Goal: Information Seeking & Learning: Learn about a topic

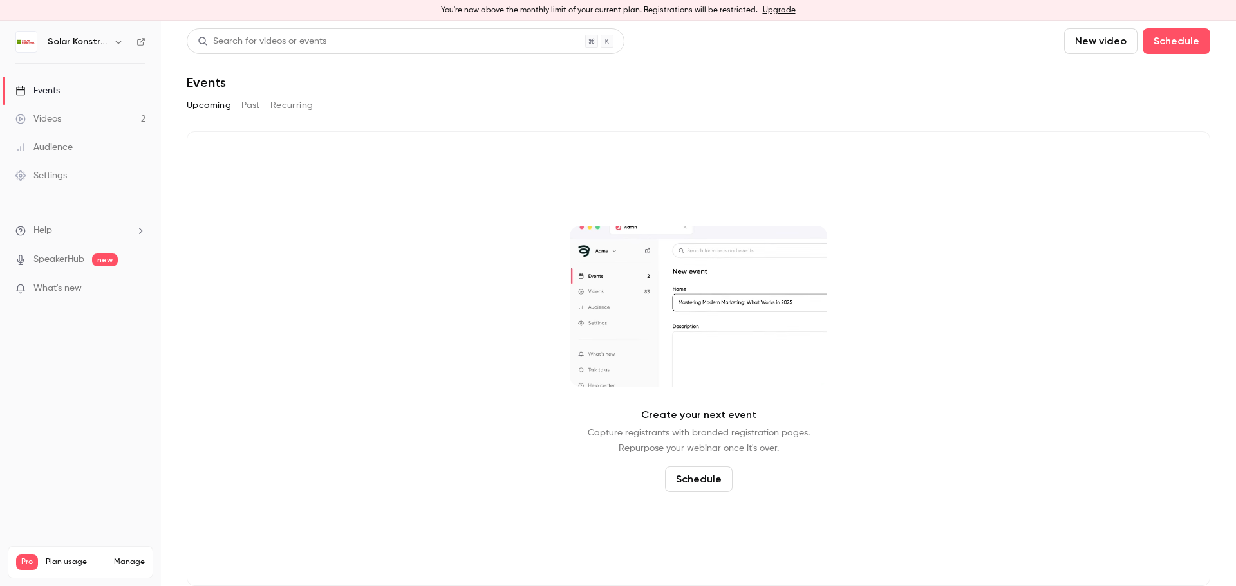
click at [73, 295] on span "What's new" at bounding box center [57, 289] width 48 height 14
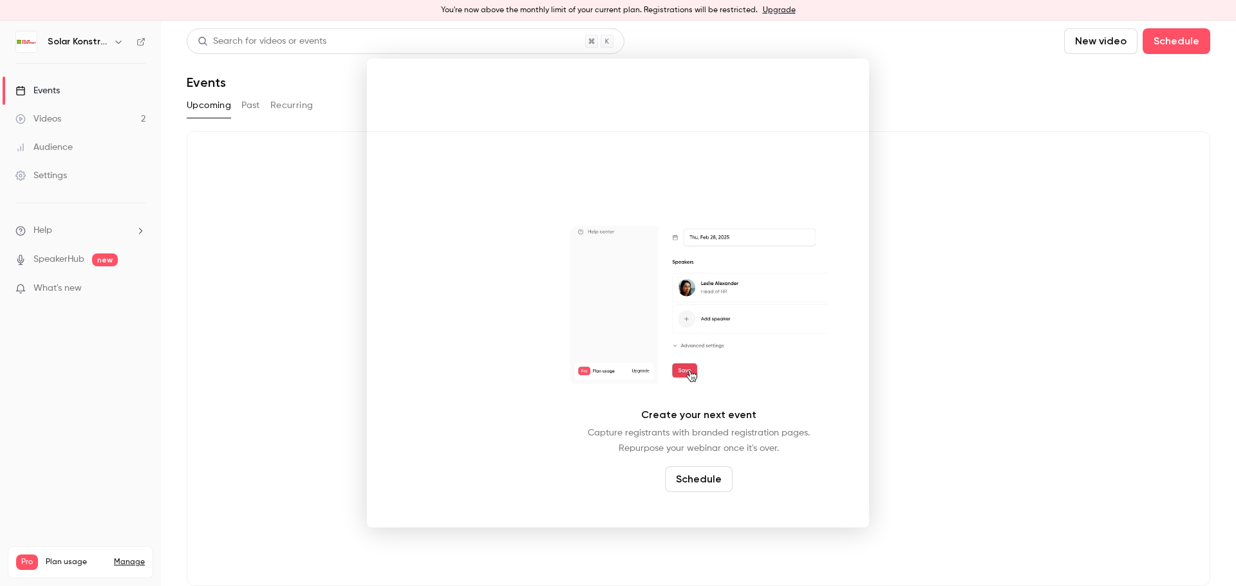
click at [917, 77] on div at bounding box center [618, 293] width 1236 height 586
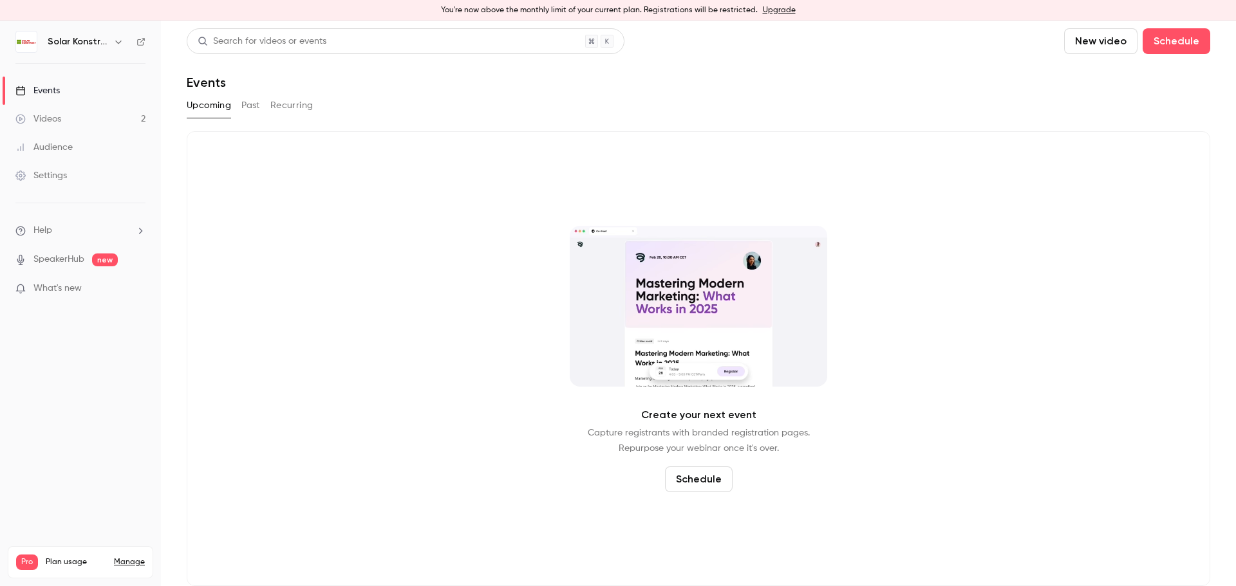
click at [61, 126] on link "Videos 2" at bounding box center [80, 119] width 161 height 28
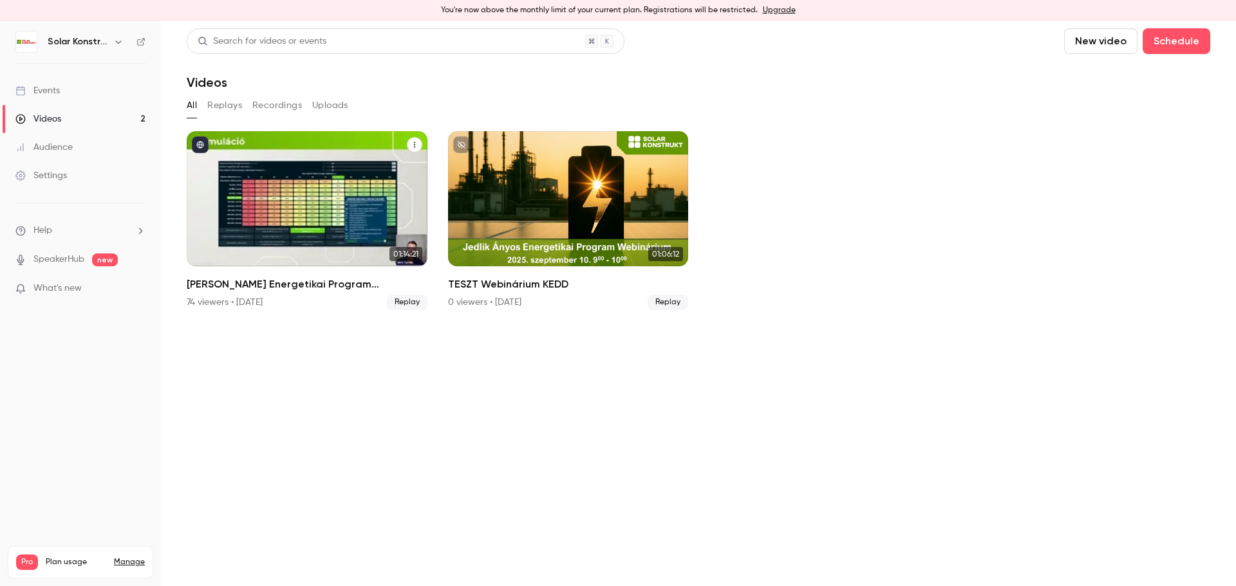
click at [345, 214] on div "Jedlik Ányos Energetikai Program Webinárium" at bounding box center [307, 198] width 241 height 135
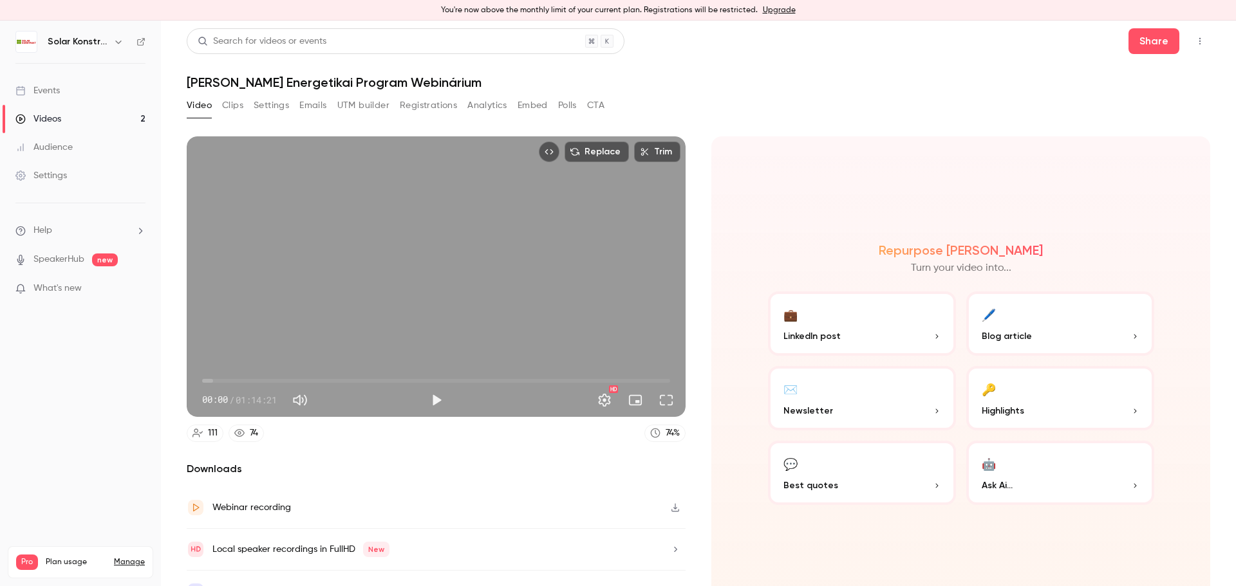
click at [501, 101] on button "Analytics" at bounding box center [487, 105] width 40 height 21
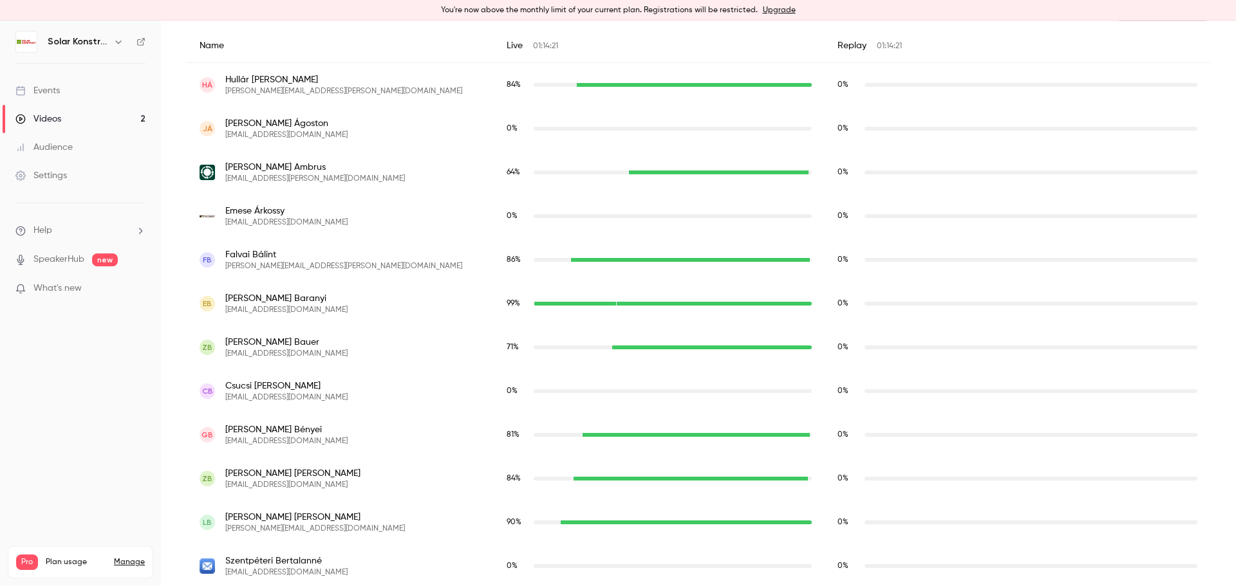
scroll to position [233, 0]
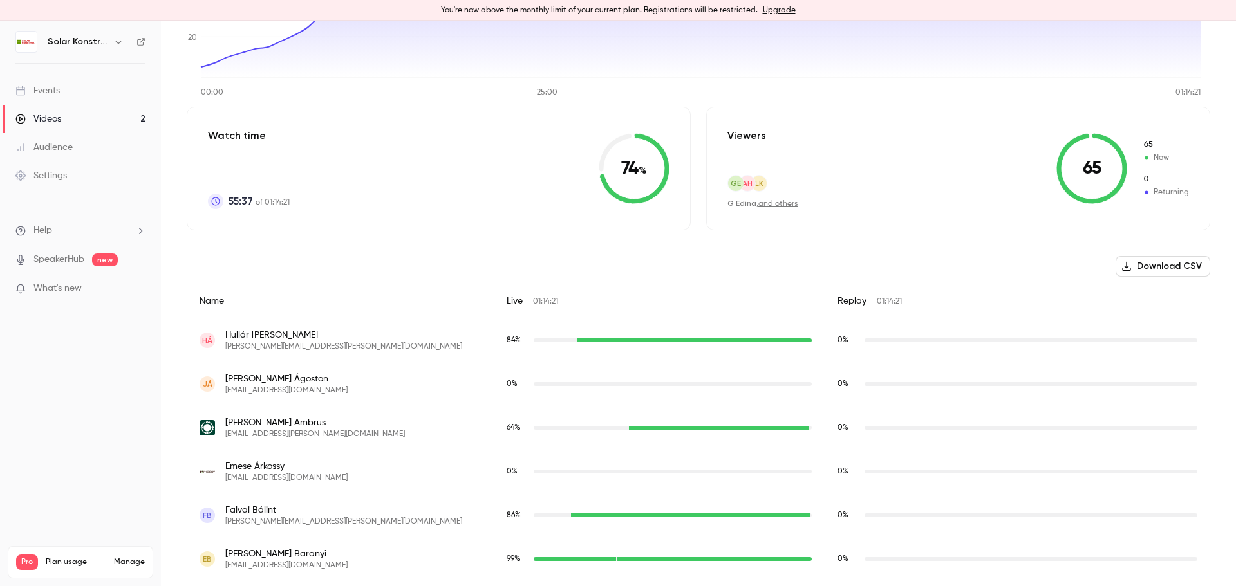
click at [1163, 272] on button "Download CSV" at bounding box center [1163, 266] width 95 height 21
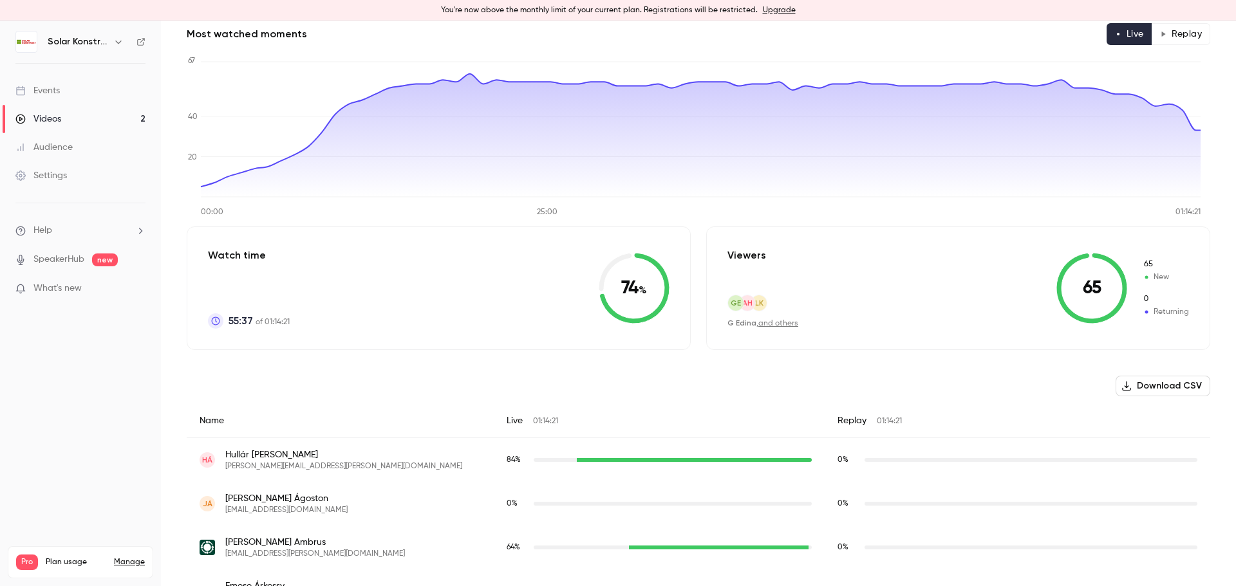
scroll to position [0, 0]
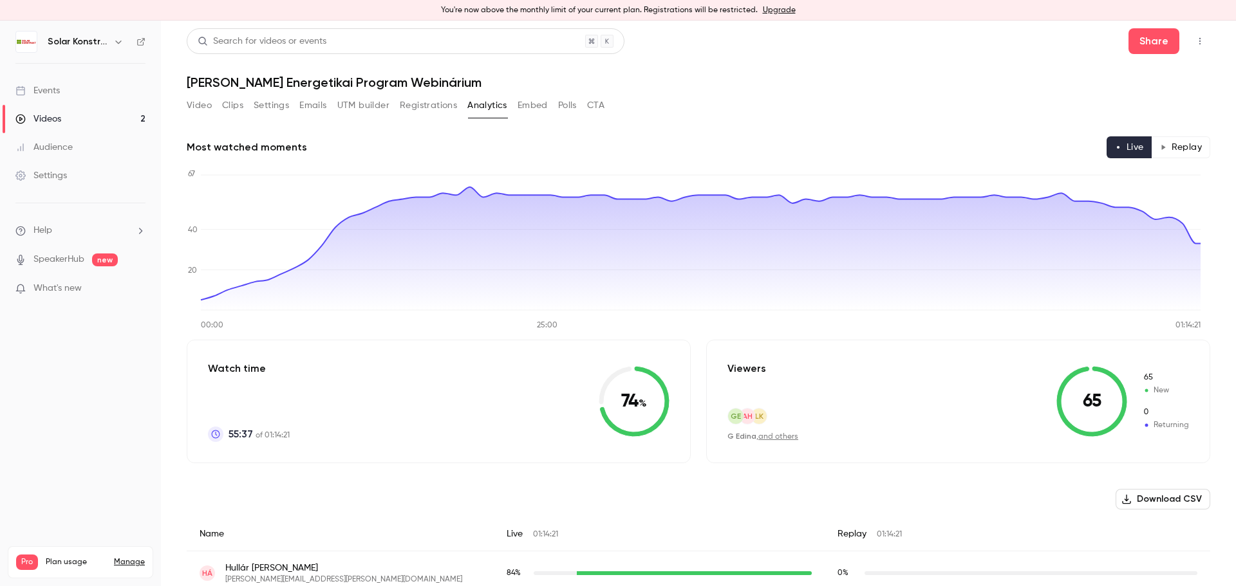
drag, startPoint x: 534, startPoint y: 106, endPoint x: 531, endPoint y: 111, distance: 6.6
click at [534, 106] on button "Embed" at bounding box center [533, 105] width 30 height 21
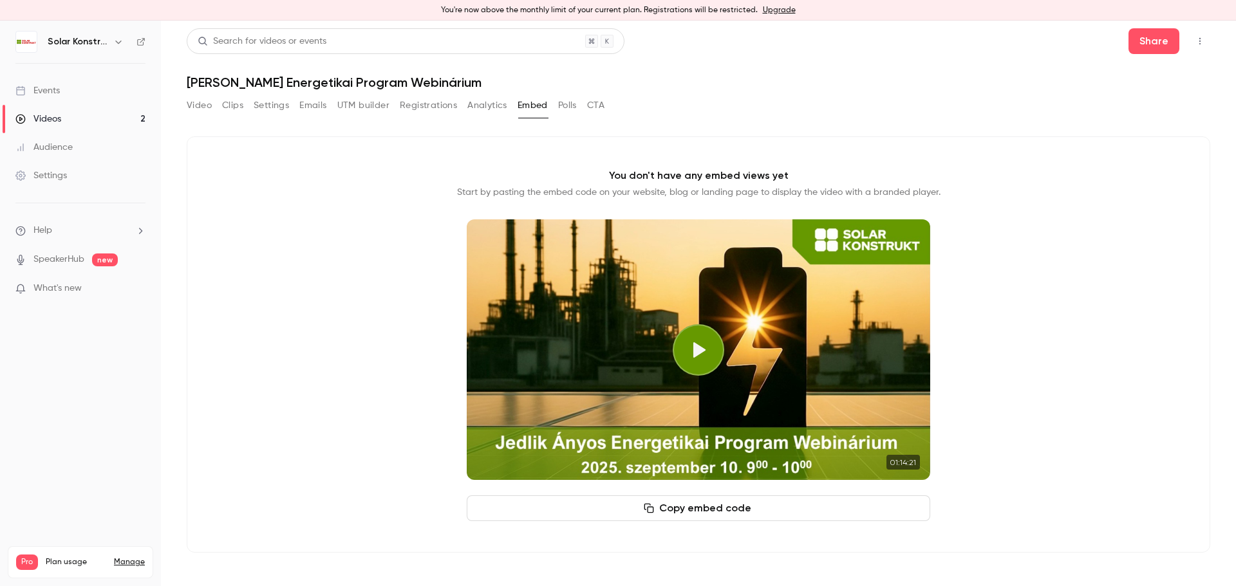
click at [563, 106] on button "Polls" at bounding box center [567, 105] width 19 height 21
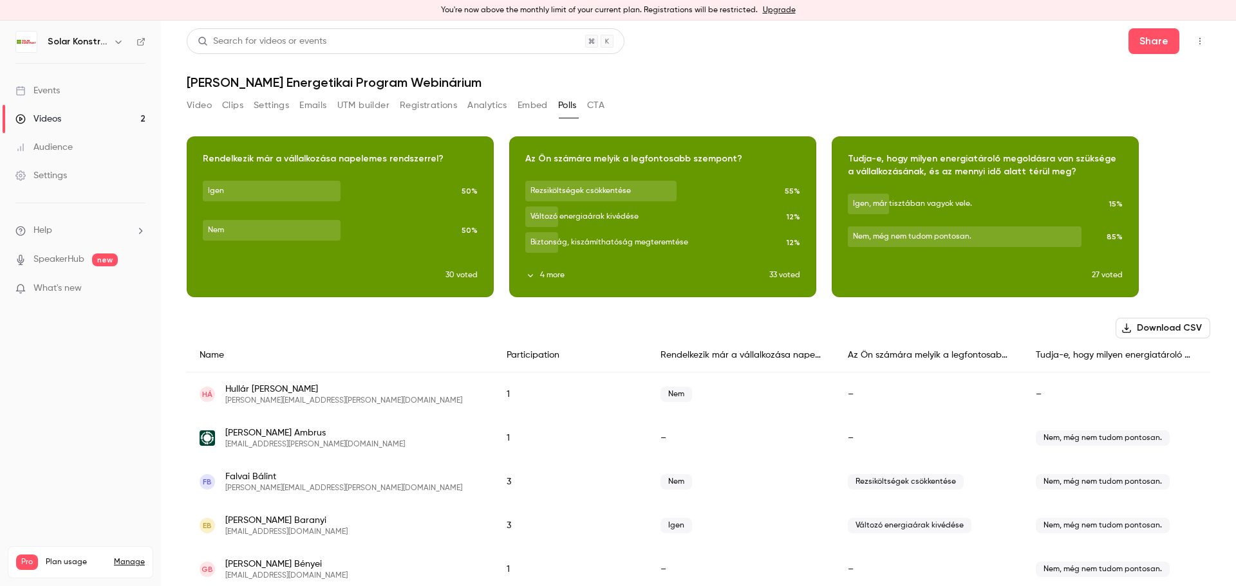
click at [1132, 326] on button "Download CSV" at bounding box center [1163, 328] width 95 height 21
click at [597, 110] on button "CTA" at bounding box center [595, 105] width 17 height 21
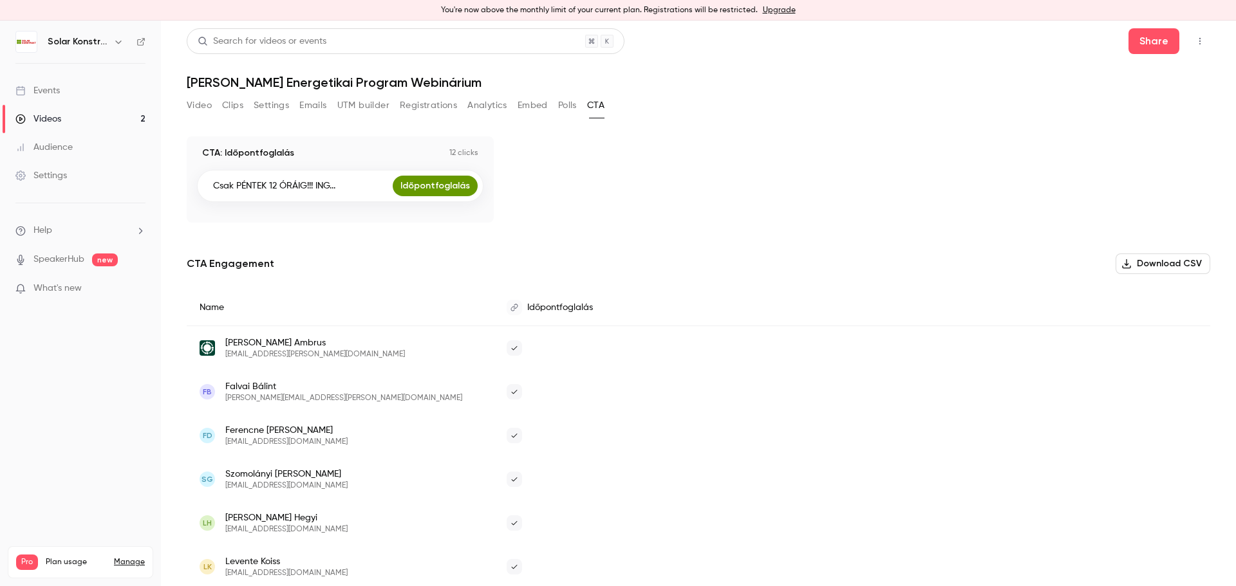
click at [1161, 268] on button "Download CSV" at bounding box center [1163, 264] width 95 height 21
click at [312, 108] on button "Emails" at bounding box center [312, 105] width 27 height 21
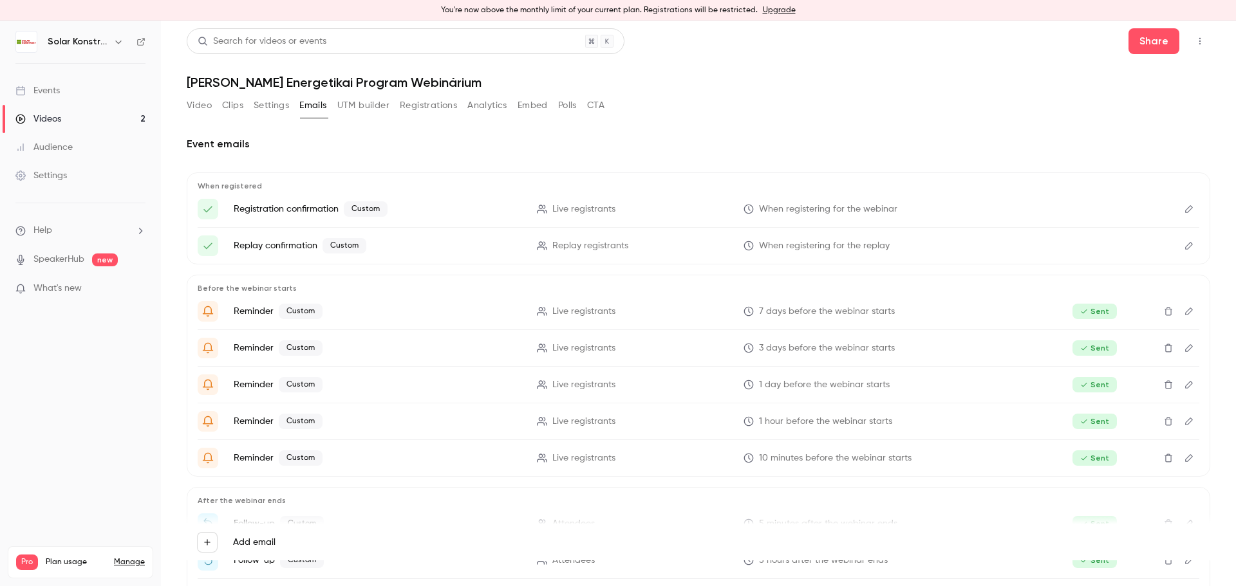
click at [443, 106] on button "Registrations" at bounding box center [428, 105] width 57 height 21
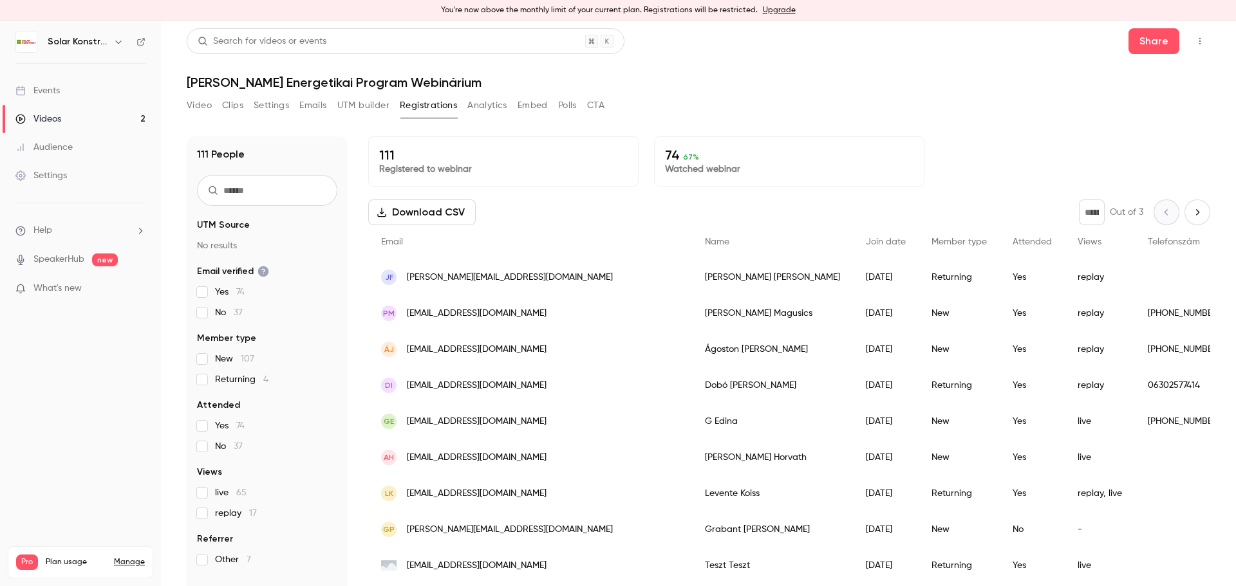
click at [445, 216] on button "Download CSV" at bounding box center [422, 213] width 108 height 26
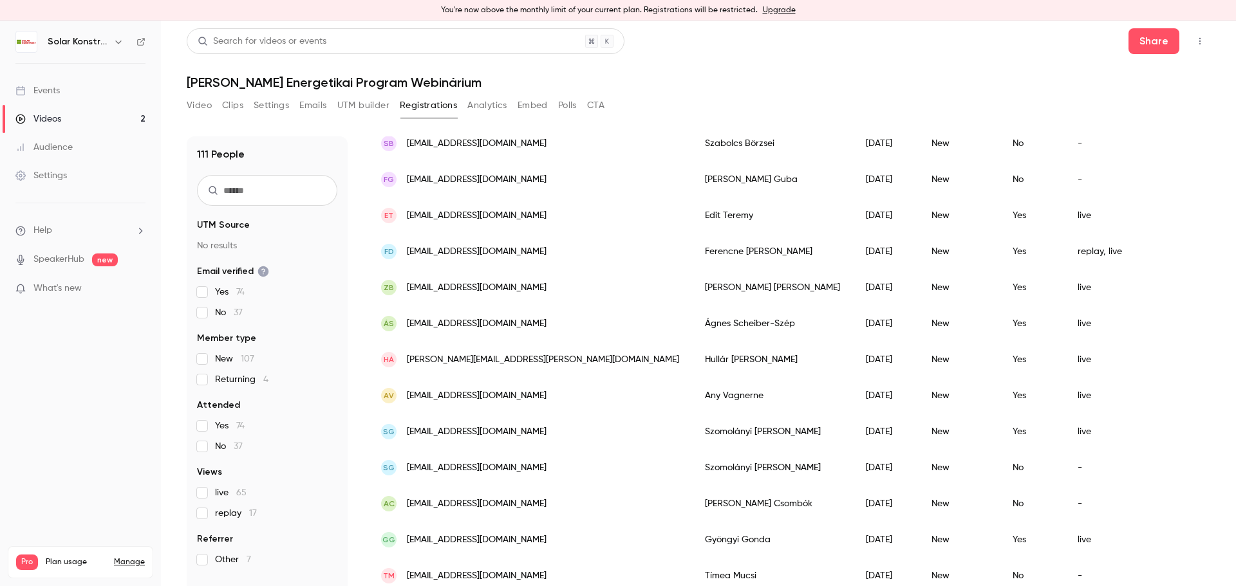
scroll to position [1477, 0]
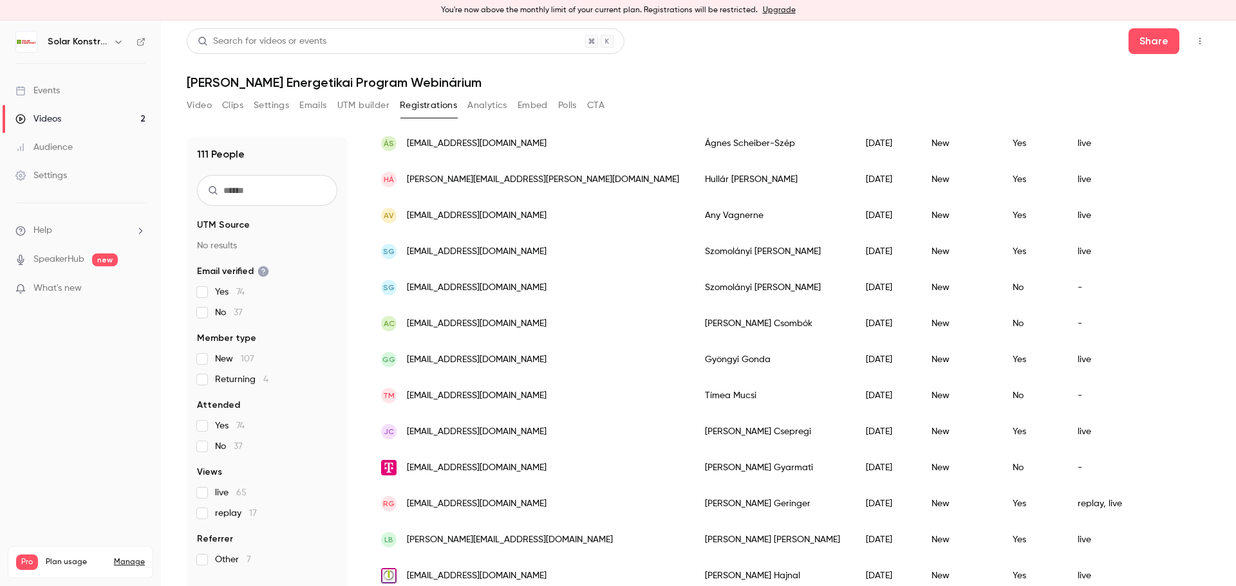
click at [1195, 42] on icon "Top Bar Actions" at bounding box center [1200, 41] width 10 height 9
click at [1042, 41] on div at bounding box center [618, 293] width 1236 height 586
